Goal: Find specific page/section: Find specific page/section

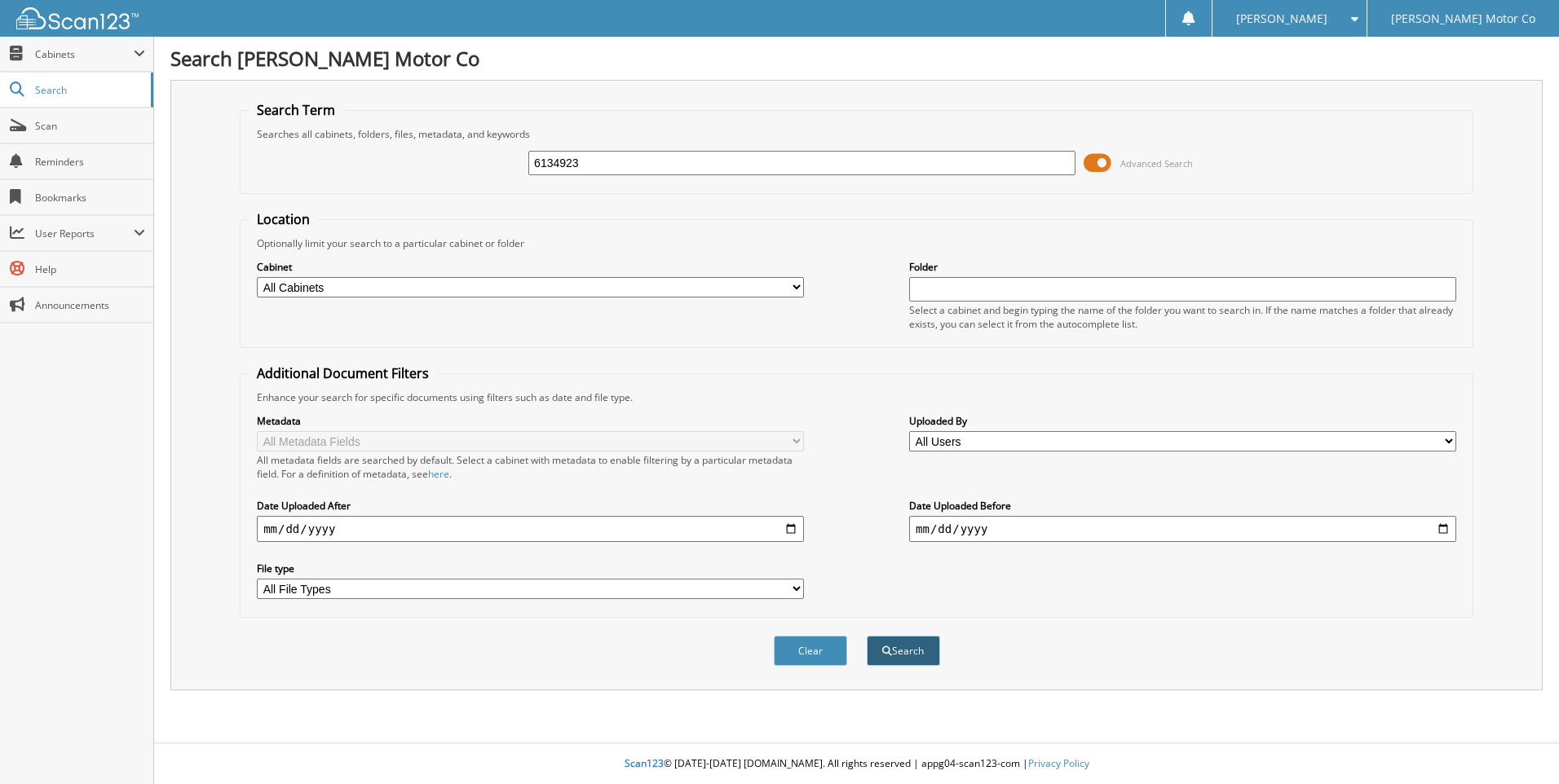
type input "6134923"
click at [906, 659] on button "Search" at bounding box center [903, 651] width 74 height 30
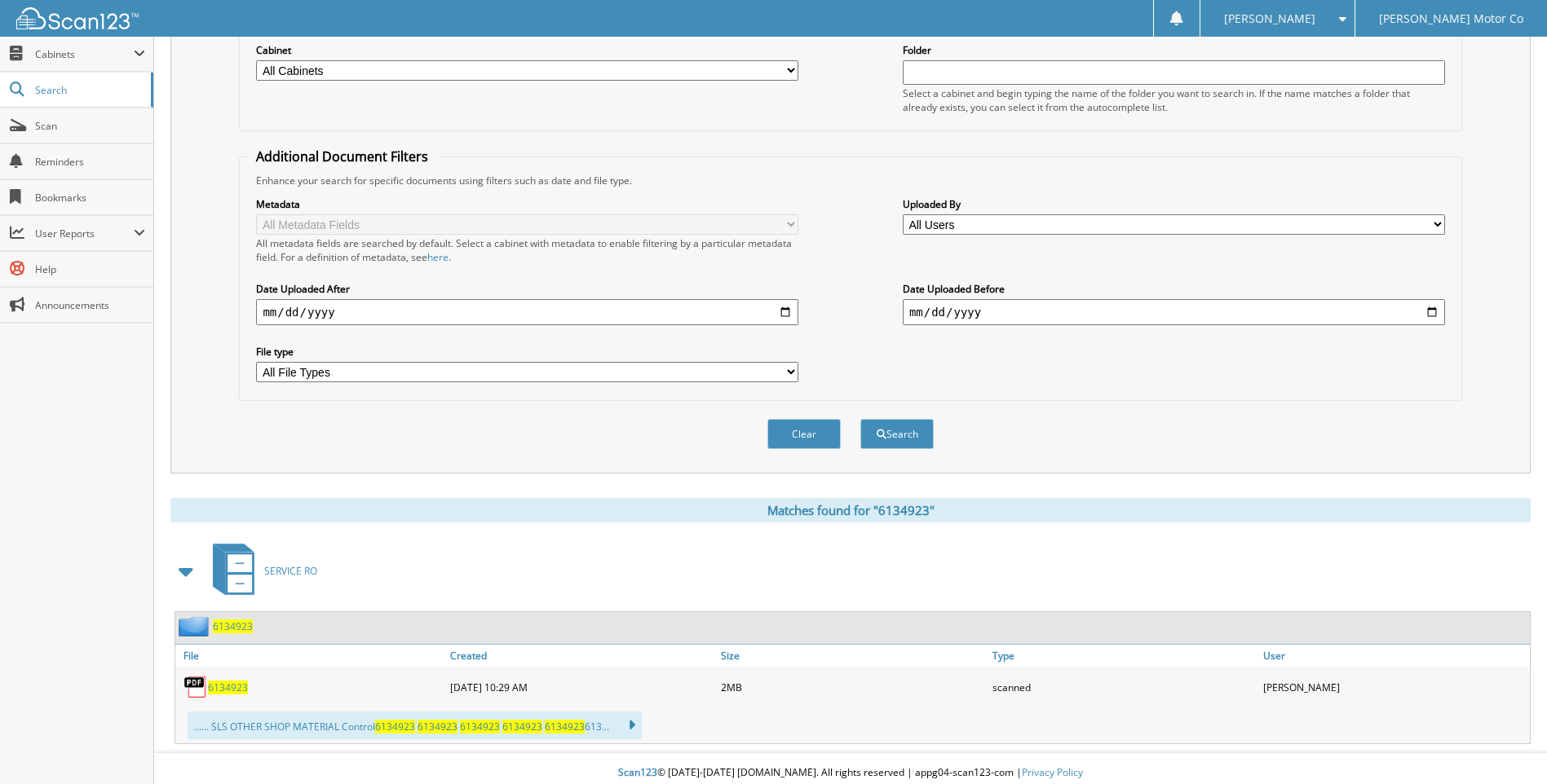
scroll to position [227, 0]
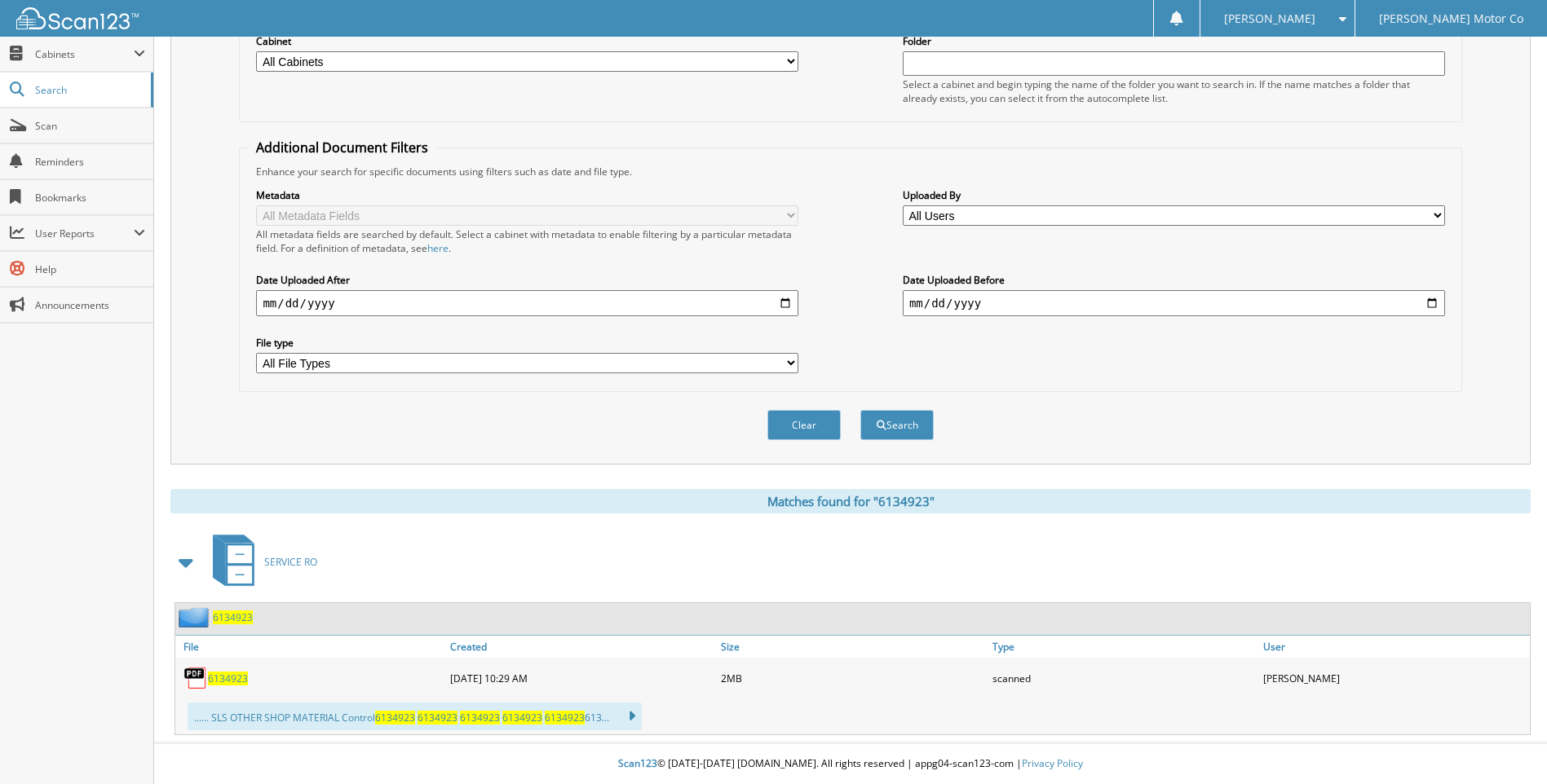
click at [224, 676] on span "6134923" at bounding box center [228, 678] width 40 height 14
